Goal: Task Accomplishment & Management: Complete application form

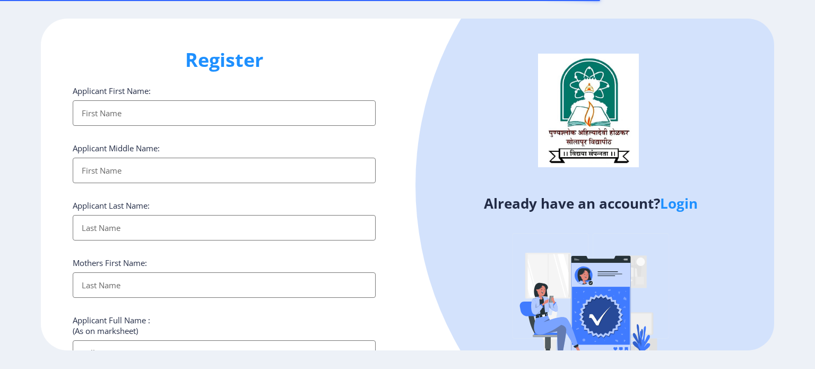
select select
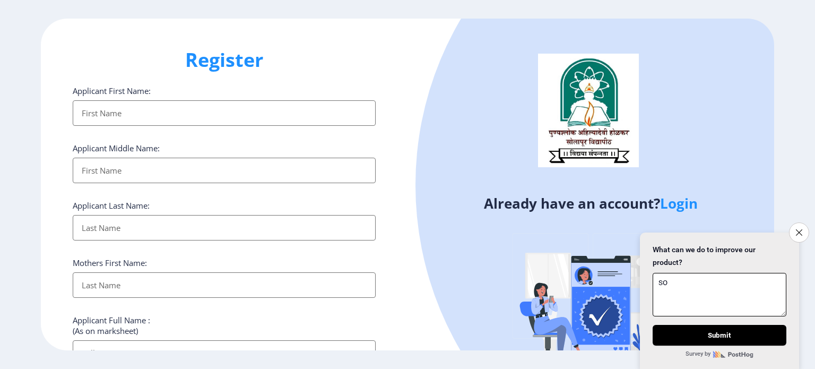
type textarea "S"
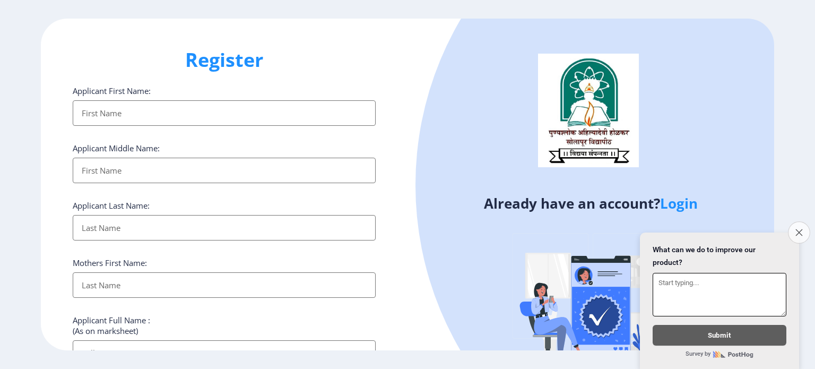
click at [803, 222] on button "Close survey" at bounding box center [799, 232] width 22 height 22
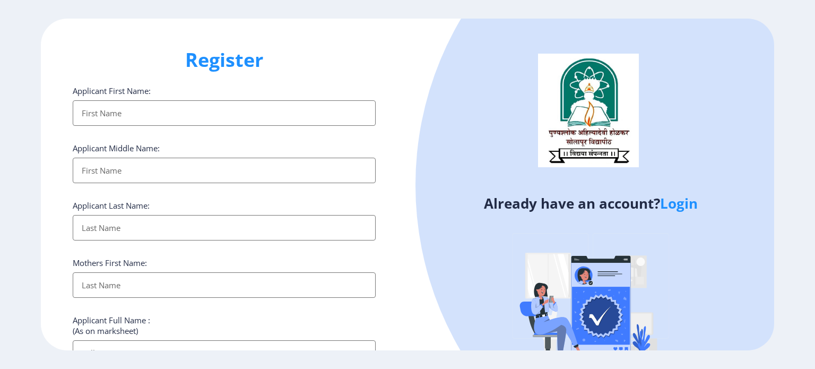
click at [161, 121] on input "Applicant First Name:" at bounding box center [224, 112] width 303 height 25
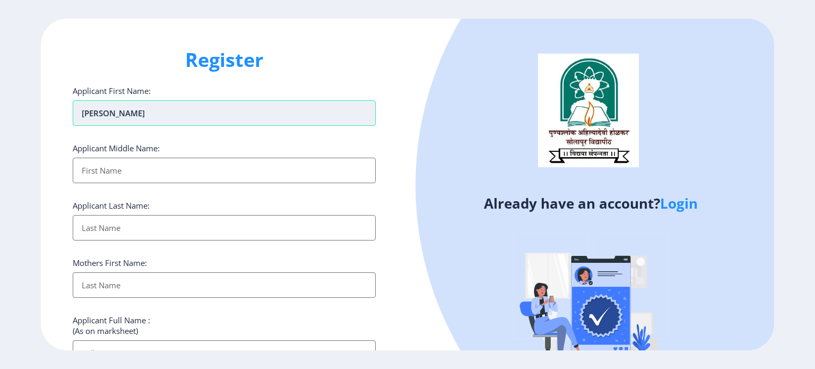
type input "[PERSON_NAME]"
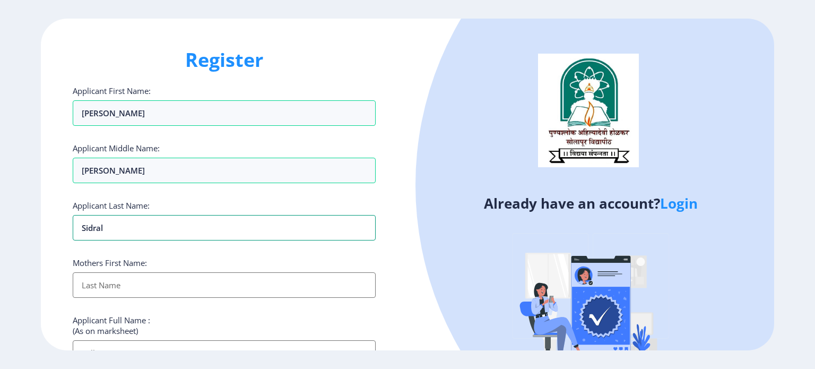
type input "Sidral"
click at [121, 284] on input "Applicant First Name:" at bounding box center [224, 284] width 303 height 25
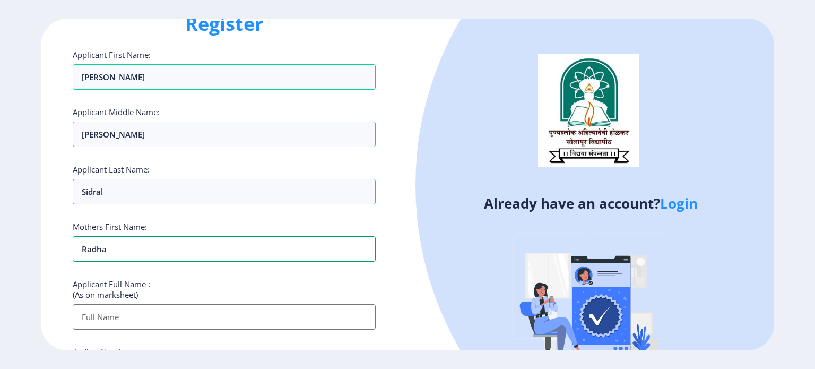
scroll to position [106, 0]
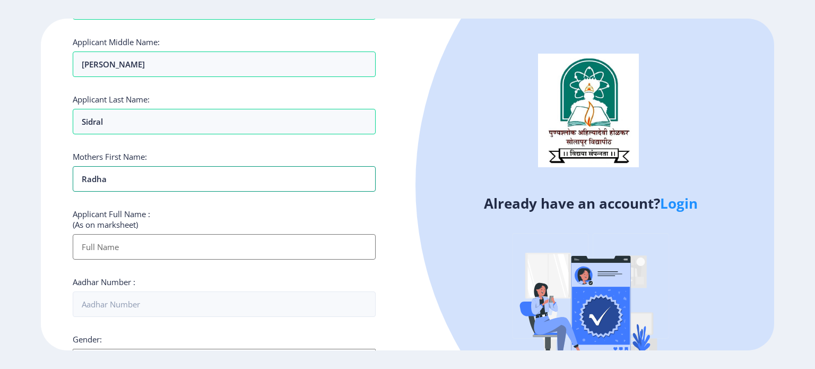
type input "Radha"
click at [140, 246] on input "Applicant First Name:" at bounding box center [224, 246] width 303 height 25
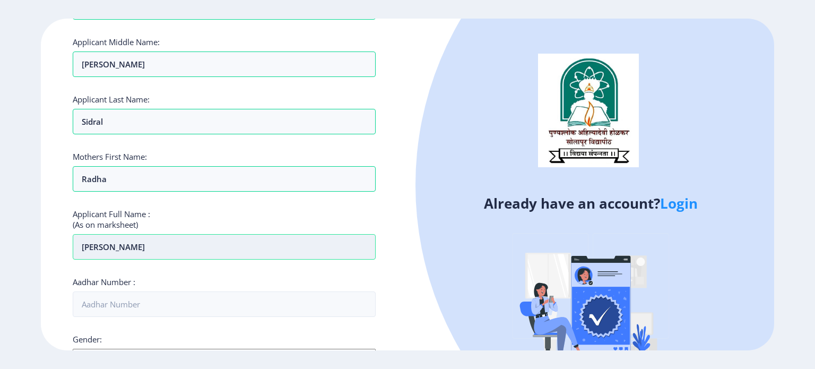
type input "[PERSON_NAME]"
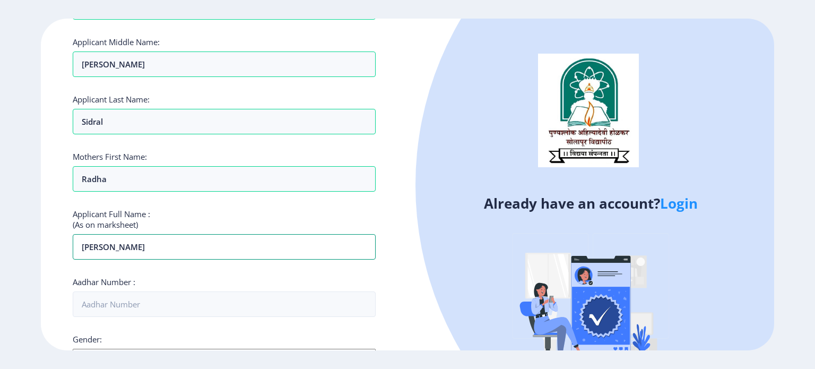
scroll to position [149, 0]
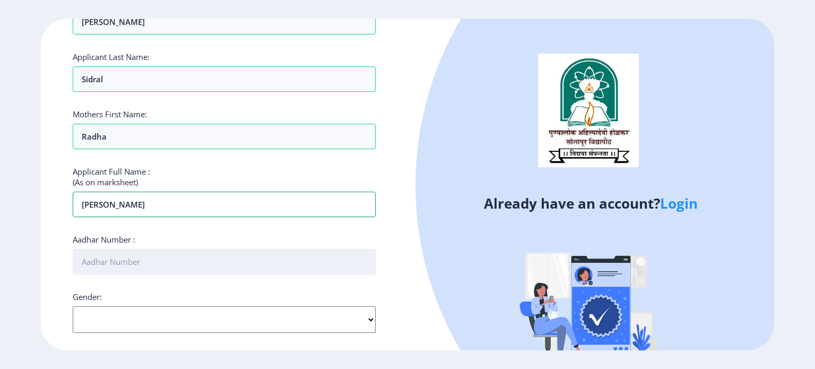
type input "[PERSON_NAME]"
click at [161, 252] on input "Aadhar Number :" at bounding box center [224, 261] width 303 height 25
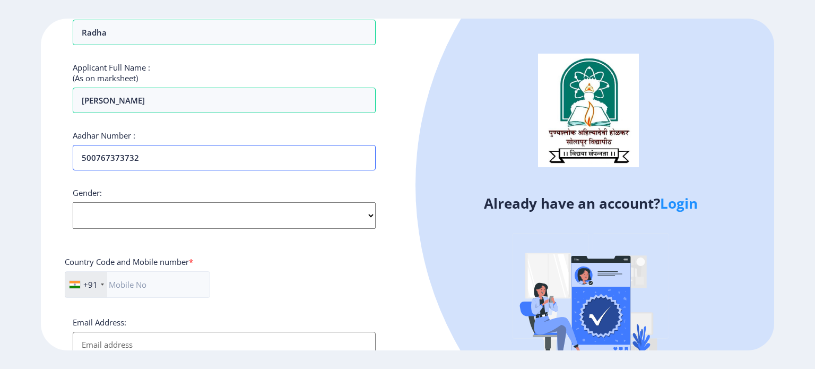
scroll to position [255, 0]
type input "500767373732"
click at [185, 211] on select "Select Gender [DEMOGRAPHIC_DATA] [DEMOGRAPHIC_DATA] Other" at bounding box center [224, 213] width 303 height 27
select select "[DEMOGRAPHIC_DATA]"
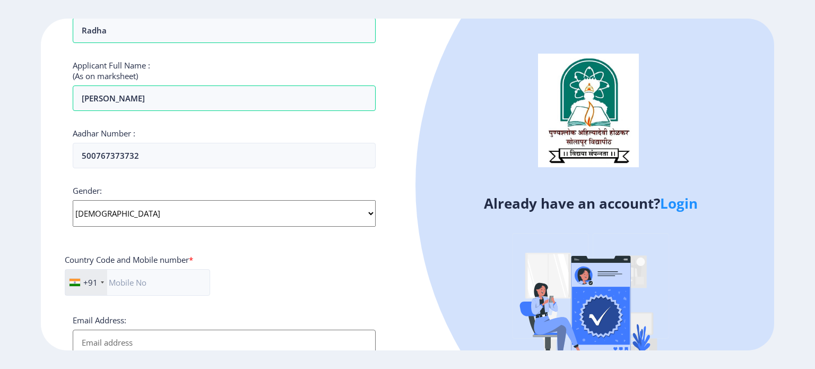
click at [73, 200] on select "Select Gender [DEMOGRAPHIC_DATA] [DEMOGRAPHIC_DATA] Other" at bounding box center [224, 213] width 303 height 27
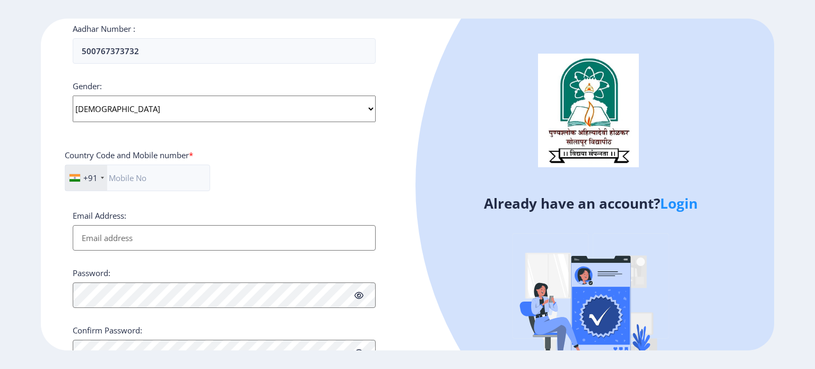
scroll to position [361, 0]
click at [153, 178] on input "text" at bounding box center [137, 176] width 145 height 27
type input "8605203558"
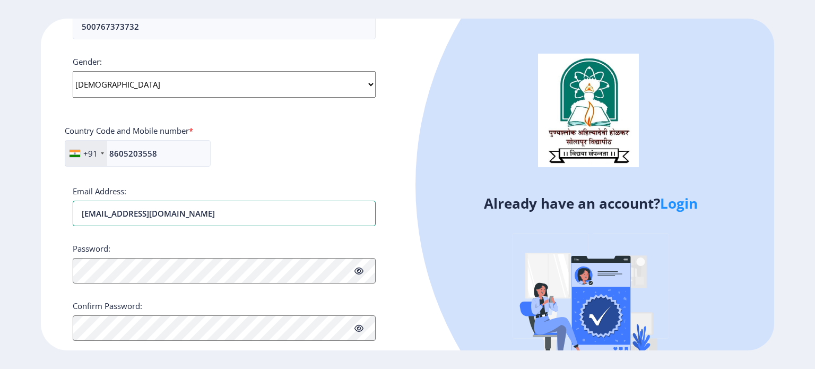
scroll to position [405, 0]
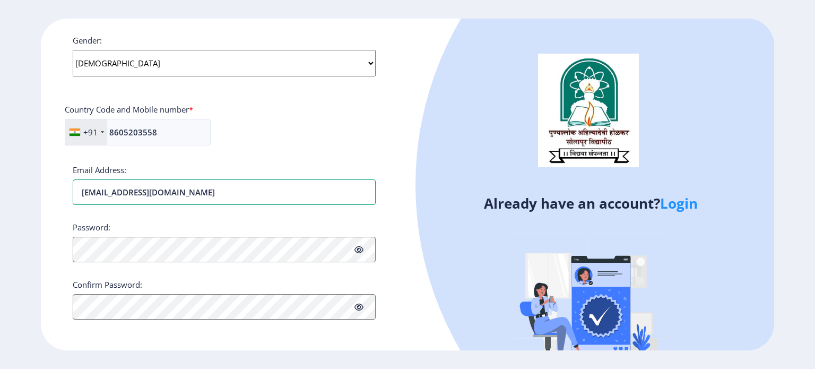
type input "[EMAIL_ADDRESS][DOMAIN_NAME]"
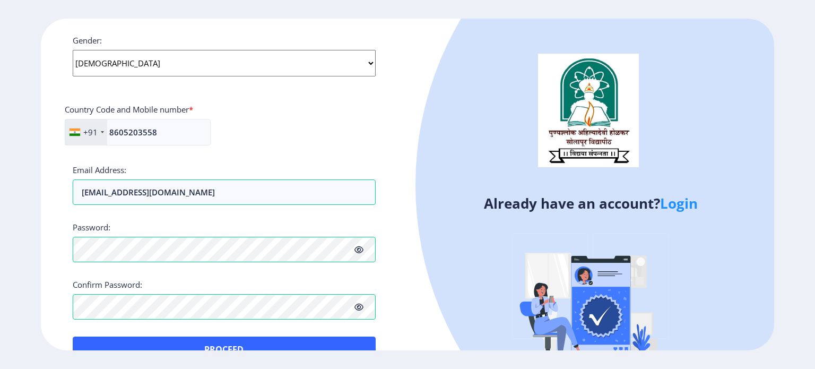
click at [360, 251] on icon at bounding box center [358, 250] width 9 height 8
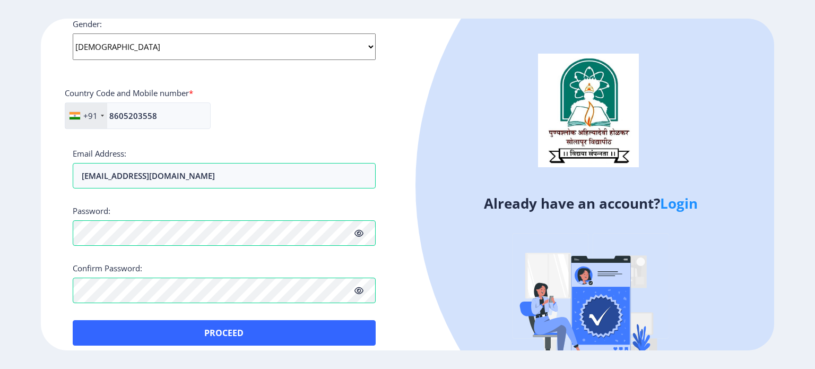
scroll to position [430, 0]
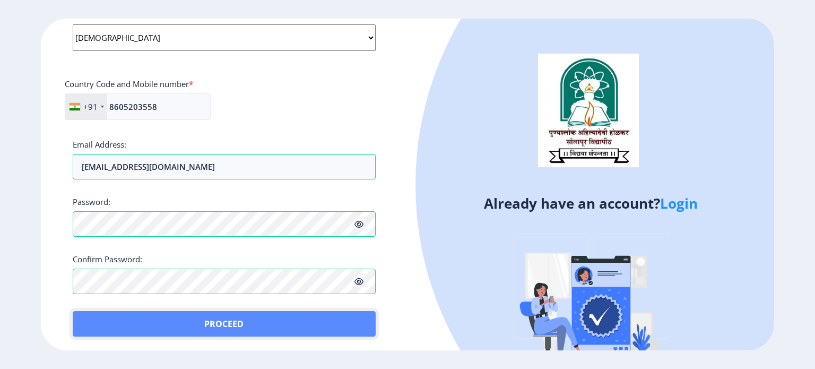
click at [233, 328] on button "Proceed" at bounding box center [224, 323] width 303 height 25
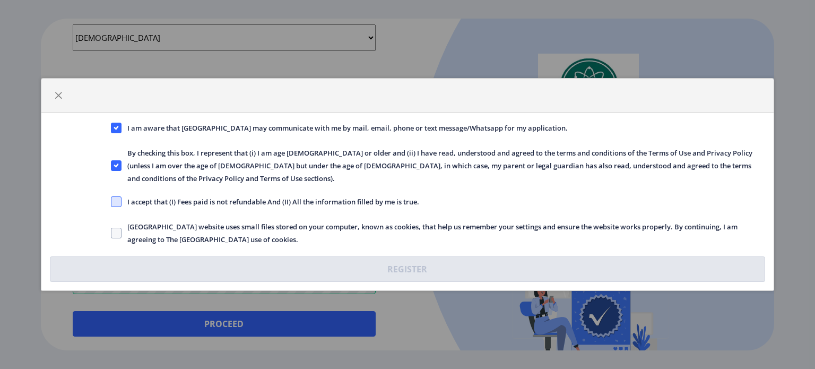
click at [119, 196] on span at bounding box center [116, 201] width 11 height 11
click at [111, 202] on input "I accept that (I) Fees paid is not refundable And (II) All the information fill…" at bounding box center [111, 202] width 1 height 1
checkbox input "true"
click at [119, 228] on span at bounding box center [116, 233] width 11 height 11
click at [111, 233] on input "[GEOGRAPHIC_DATA] website uses small files stored on your computer, known as co…" at bounding box center [111, 233] width 1 height 1
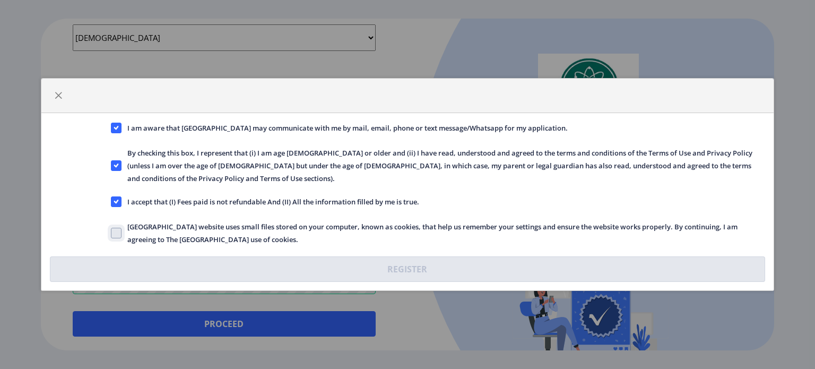
checkbox input "true"
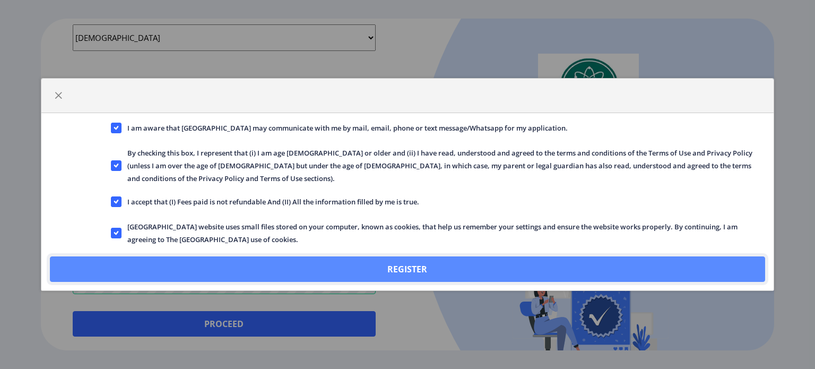
click at [369, 256] on button "Register" at bounding box center [407, 268] width 715 height 25
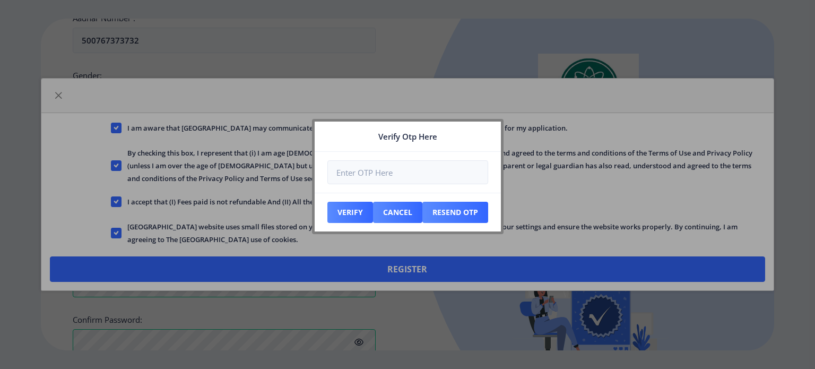
scroll to position [490, 0]
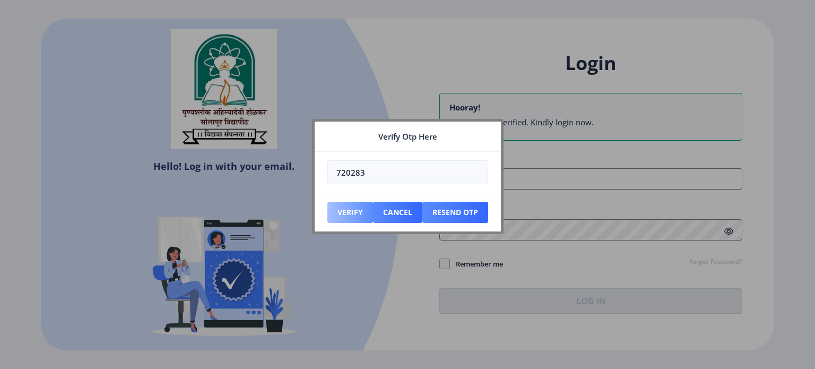
type input "720283"
click at [357, 204] on button "Verify" at bounding box center [350, 212] width 46 height 21
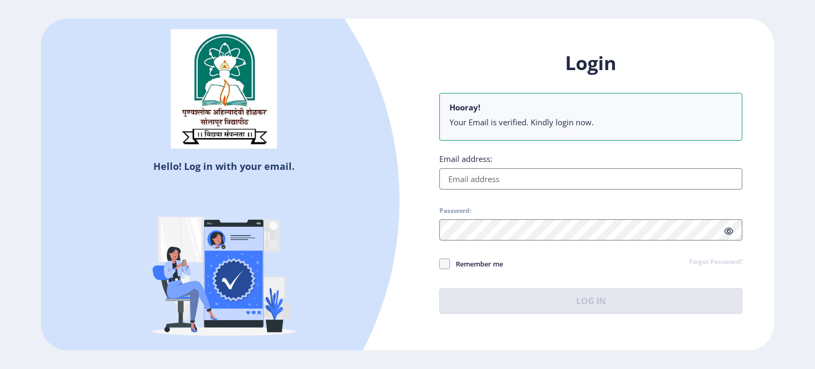
type input "[EMAIL_ADDRESS][DOMAIN_NAME]"
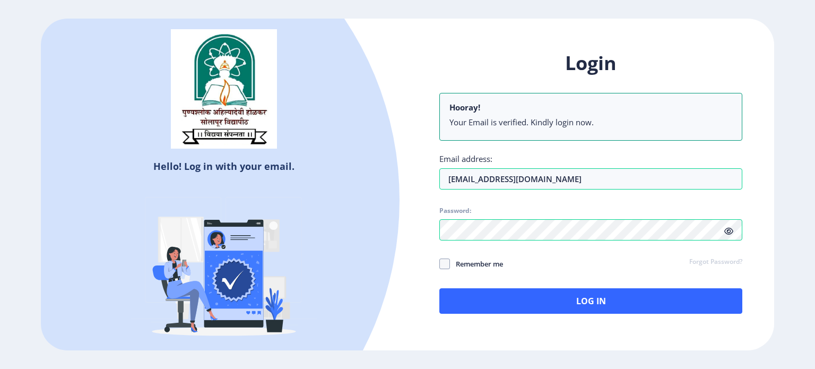
click at [452, 265] on span "Remember me" at bounding box center [476, 263] width 53 height 13
click at [440, 264] on input "Remember me" at bounding box center [439, 263] width 1 height 1
checkbox input "true"
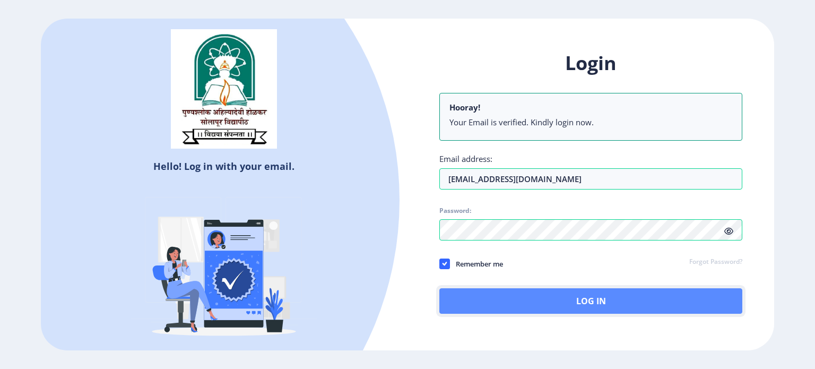
click at [582, 299] on button "Log In" at bounding box center [590, 300] width 303 height 25
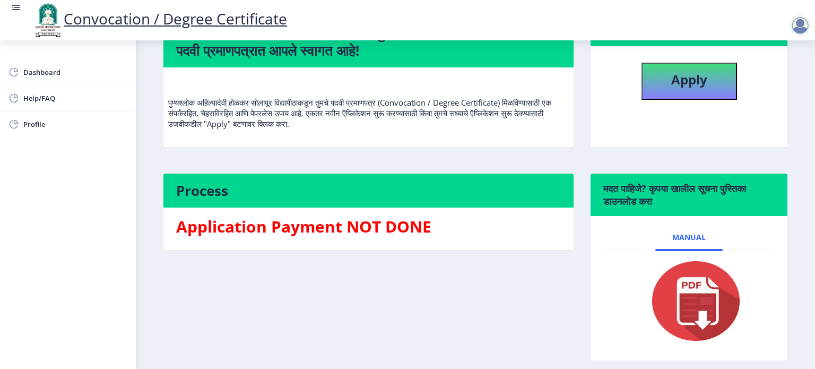
scroll to position [106, 0]
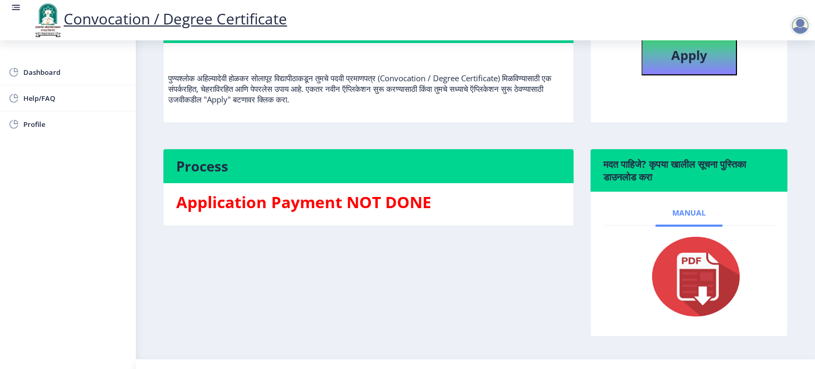
click at [689, 217] on span "Manual" at bounding box center [688, 213] width 33 height 8
click at [694, 217] on span "Manual" at bounding box center [688, 213] width 33 height 8
click at [706, 286] on img at bounding box center [689, 276] width 106 height 85
click at [696, 319] on img at bounding box center [689, 276] width 106 height 85
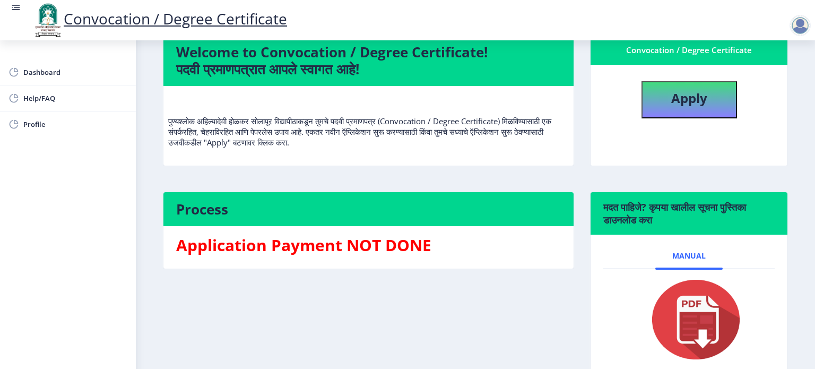
scroll to position [0, 0]
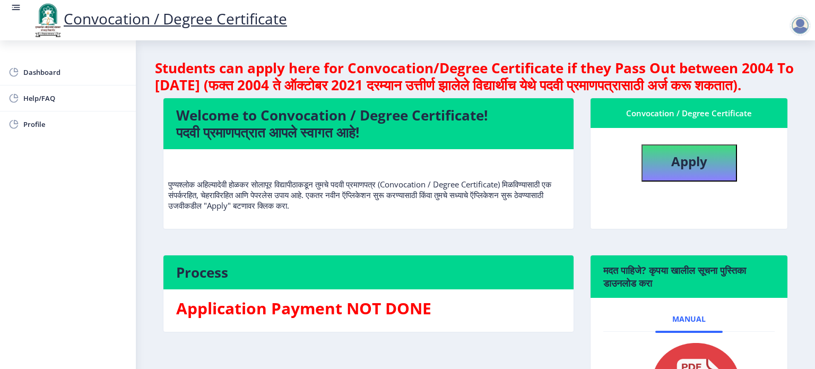
click at [800, 21] on div at bounding box center [800, 25] width 21 height 21
click at [15, 6] on rect at bounding box center [16, 7] width 11 height 11
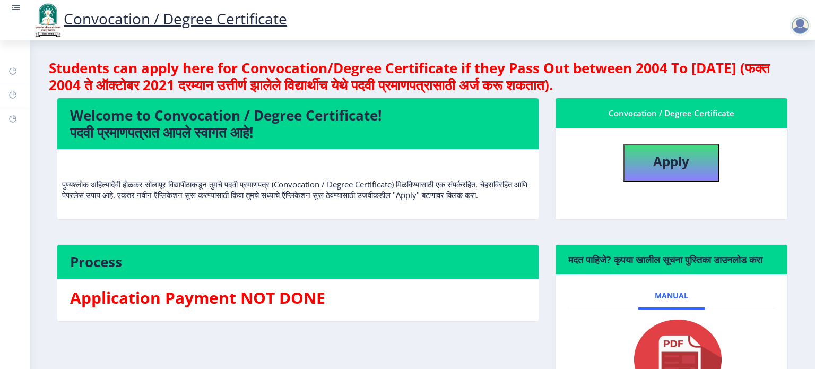
click at [15, 6] on rect at bounding box center [16, 7] width 11 height 11
